Goal: Information Seeking & Learning: Find specific fact

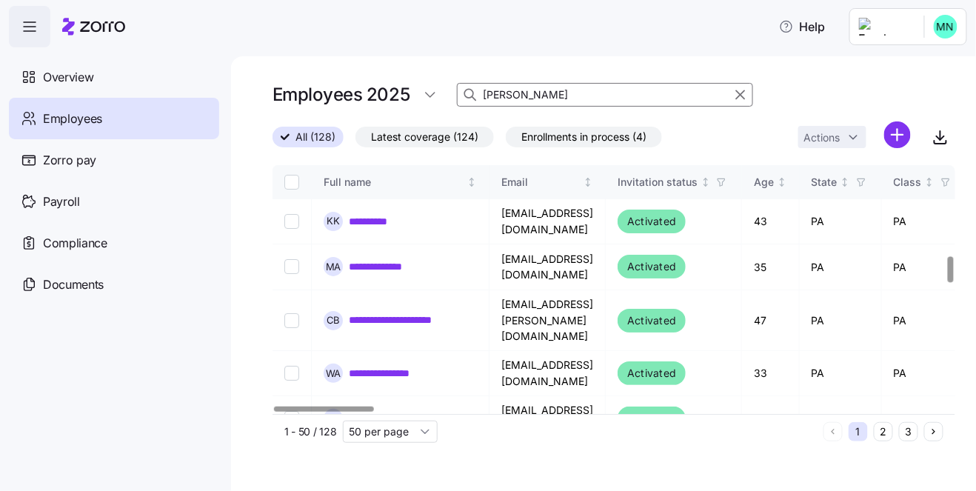
scroll to position [868, 0]
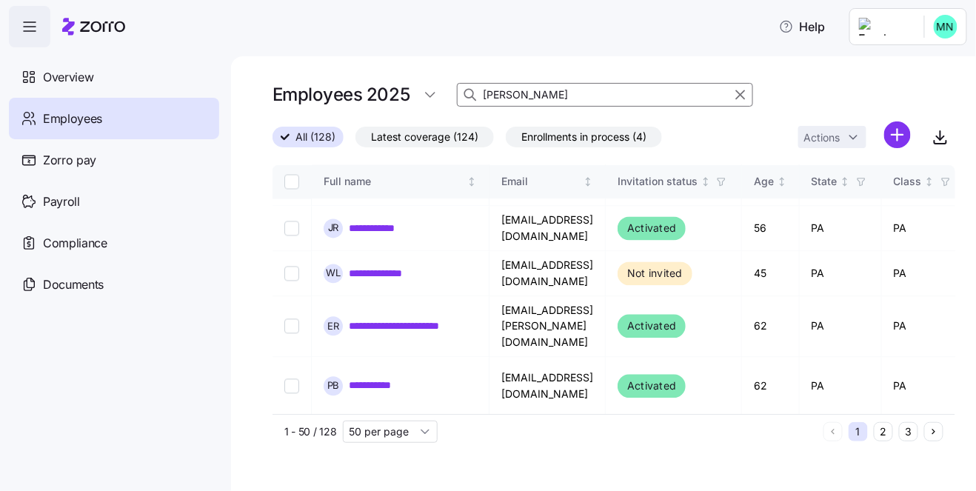
click at [544, 90] on input "[PERSON_NAME]" at bounding box center [605, 95] width 296 height 24
click at [406, 139] on span "Latest coverage (124)" at bounding box center [424, 136] width 107 height 19
click at [355, 141] on input "Latest coverage (124)" at bounding box center [355, 141] width 0 height 0
click at [555, 139] on span "Enrollments in process (4)" at bounding box center [583, 136] width 125 height 19
click at [506, 141] on input "Enrollments in process (4)" at bounding box center [506, 141] width 0 height 0
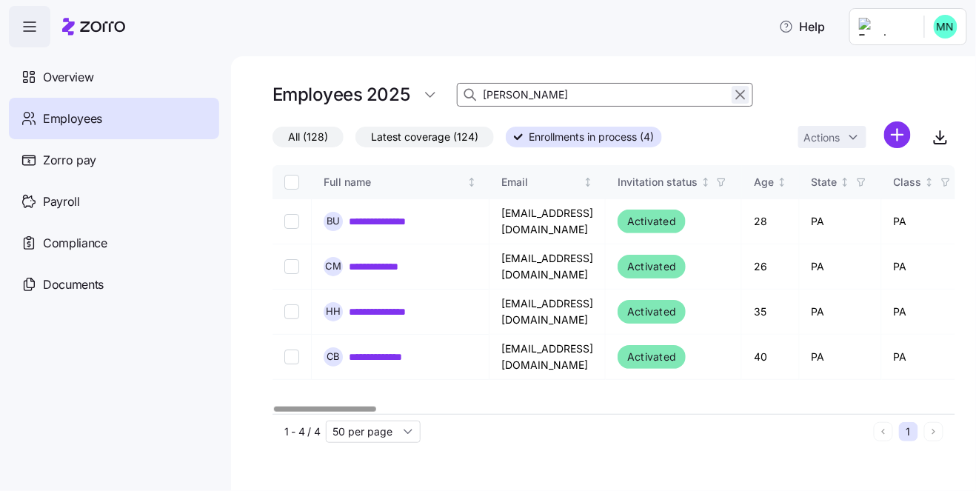
click at [743, 91] on icon "button" at bounding box center [741, 95] width 8 height 8
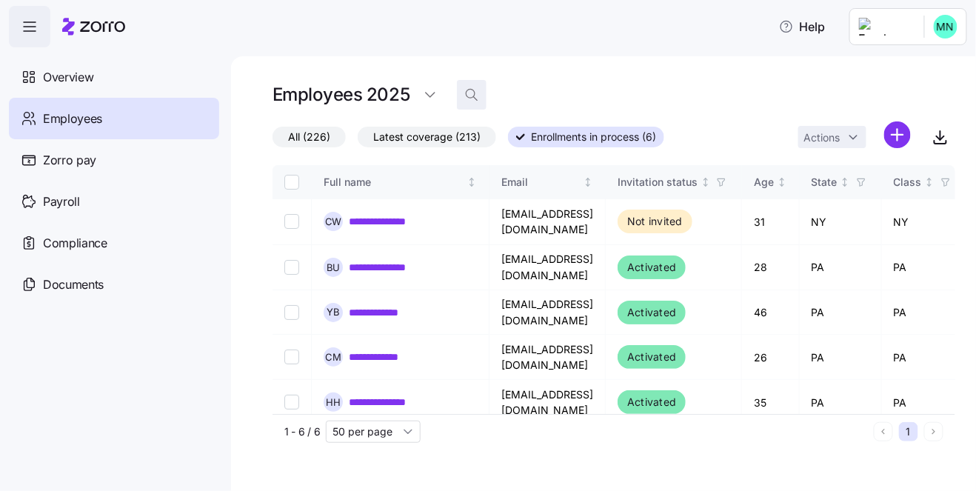
click at [467, 93] on icon "button" at bounding box center [471, 94] width 9 height 9
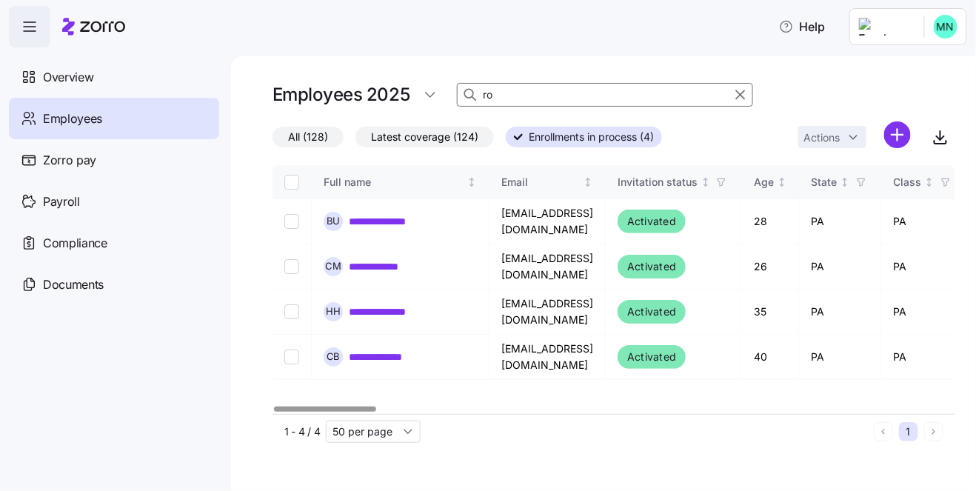
type input "r"
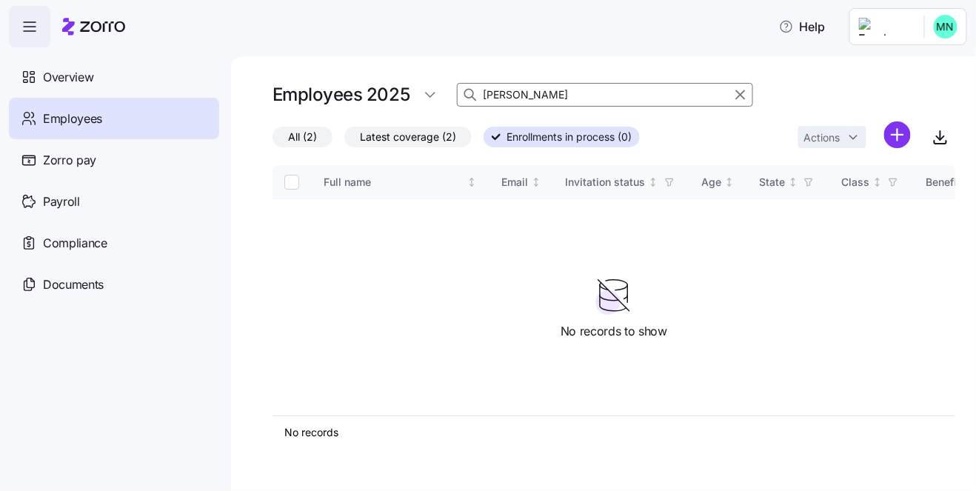
type input "[PERSON_NAME]"
click at [406, 138] on span "Latest coverage (2)" at bounding box center [408, 136] width 96 height 19
click at [344, 141] on input "Latest coverage (2)" at bounding box center [344, 141] width 0 height 0
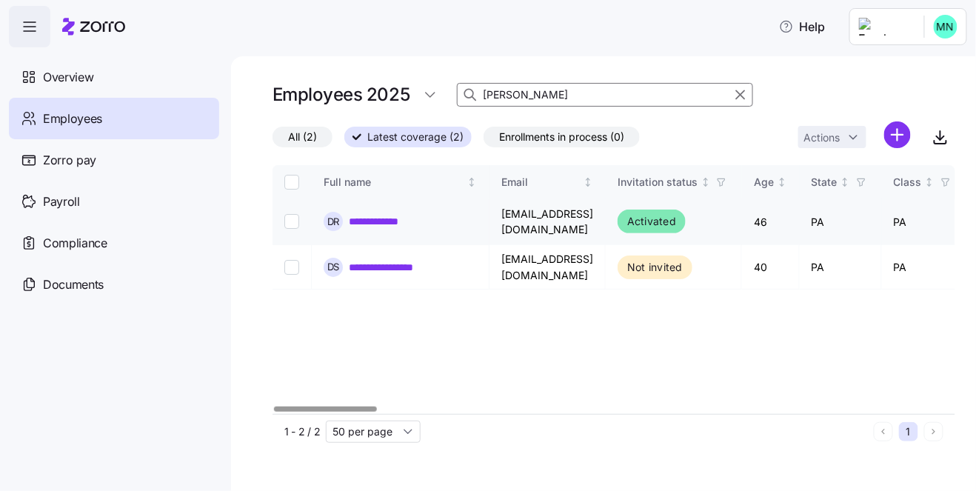
click at [390, 221] on link "**********" at bounding box center [382, 221] width 66 height 15
click at [368, 220] on link "**********" at bounding box center [382, 221] width 66 height 15
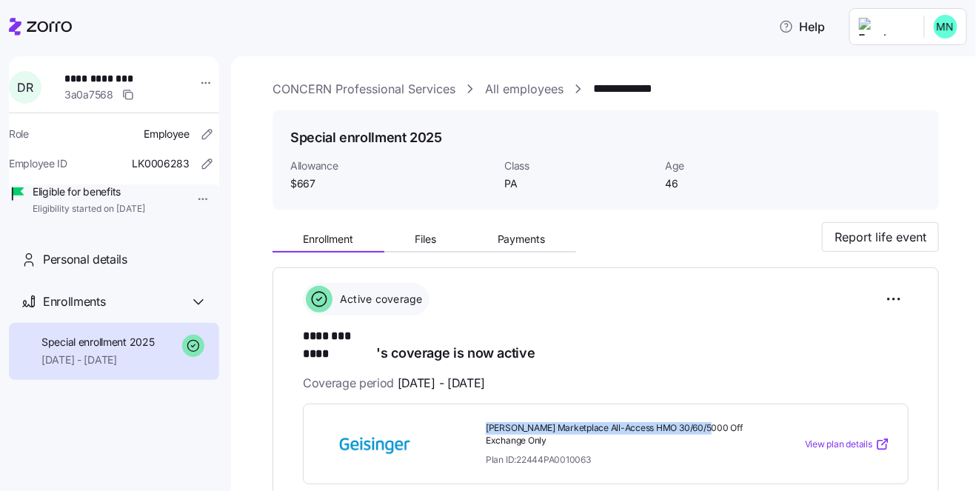
drag, startPoint x: 699, startPoint y: 412, endPoint x: 482, endPoint y: 410, distance: 217.0
click at [482, 416] on div "[PERSON_NAME] Marketplace All-Access HMO 30/60/5000 Off Exchange Only Plan ID: …" at bounding box center [615, 444] width 271 height 56
copy span "[PERSON_NAME] Marketplace All-Access HMO 30/60/5000"
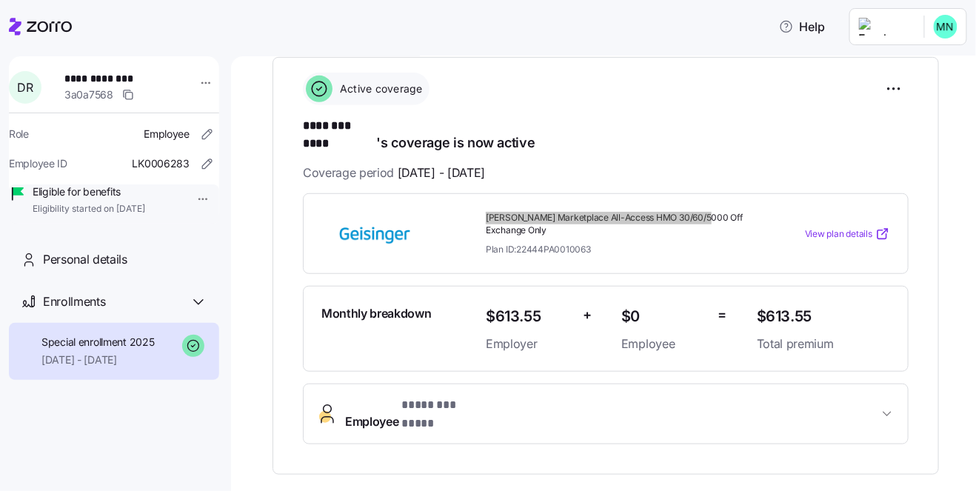
scroll to position [204, 0]
